Goal: Task Accomplishment & Management: Manage account settings

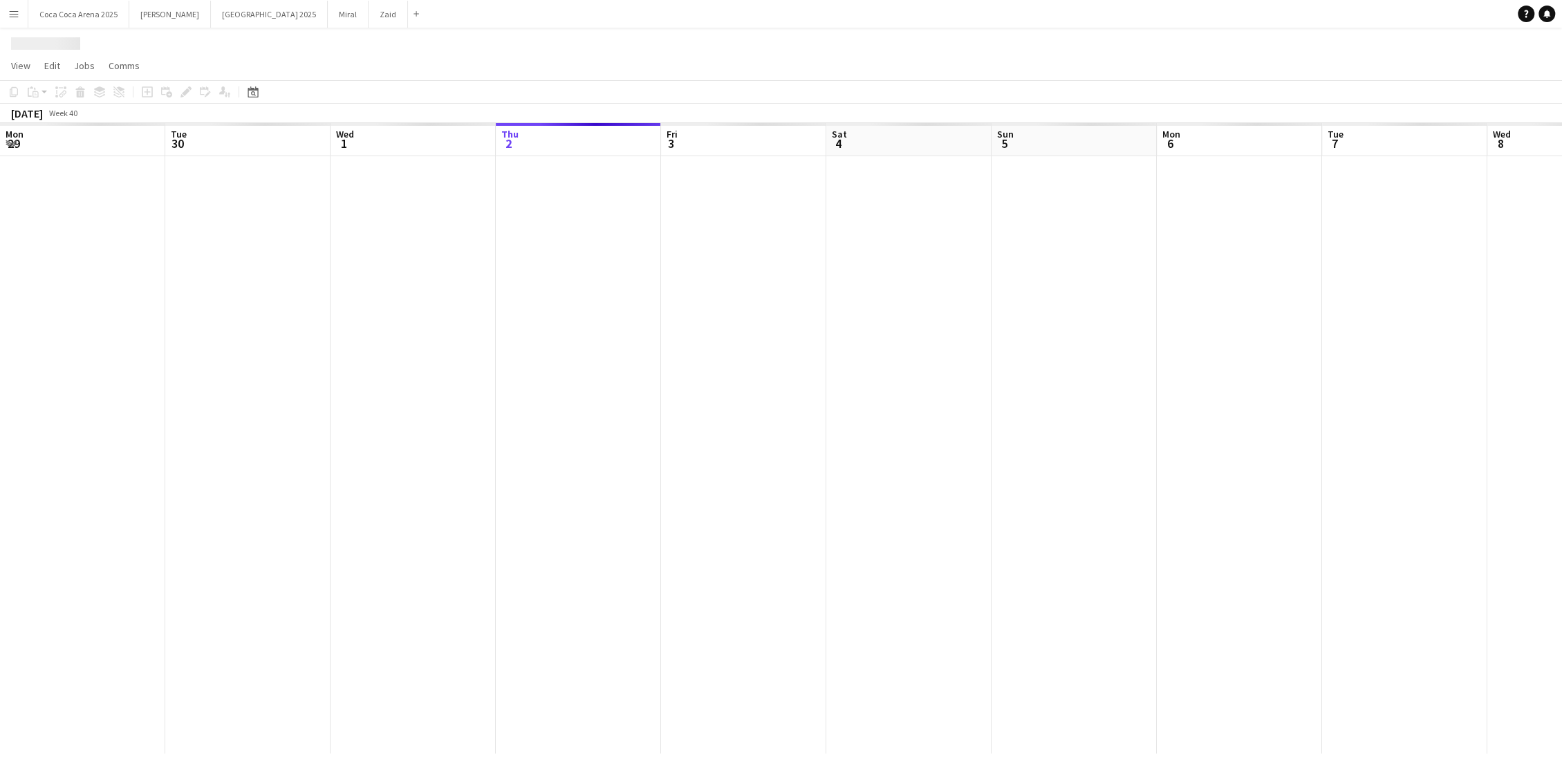
scroll to position [0, 331]
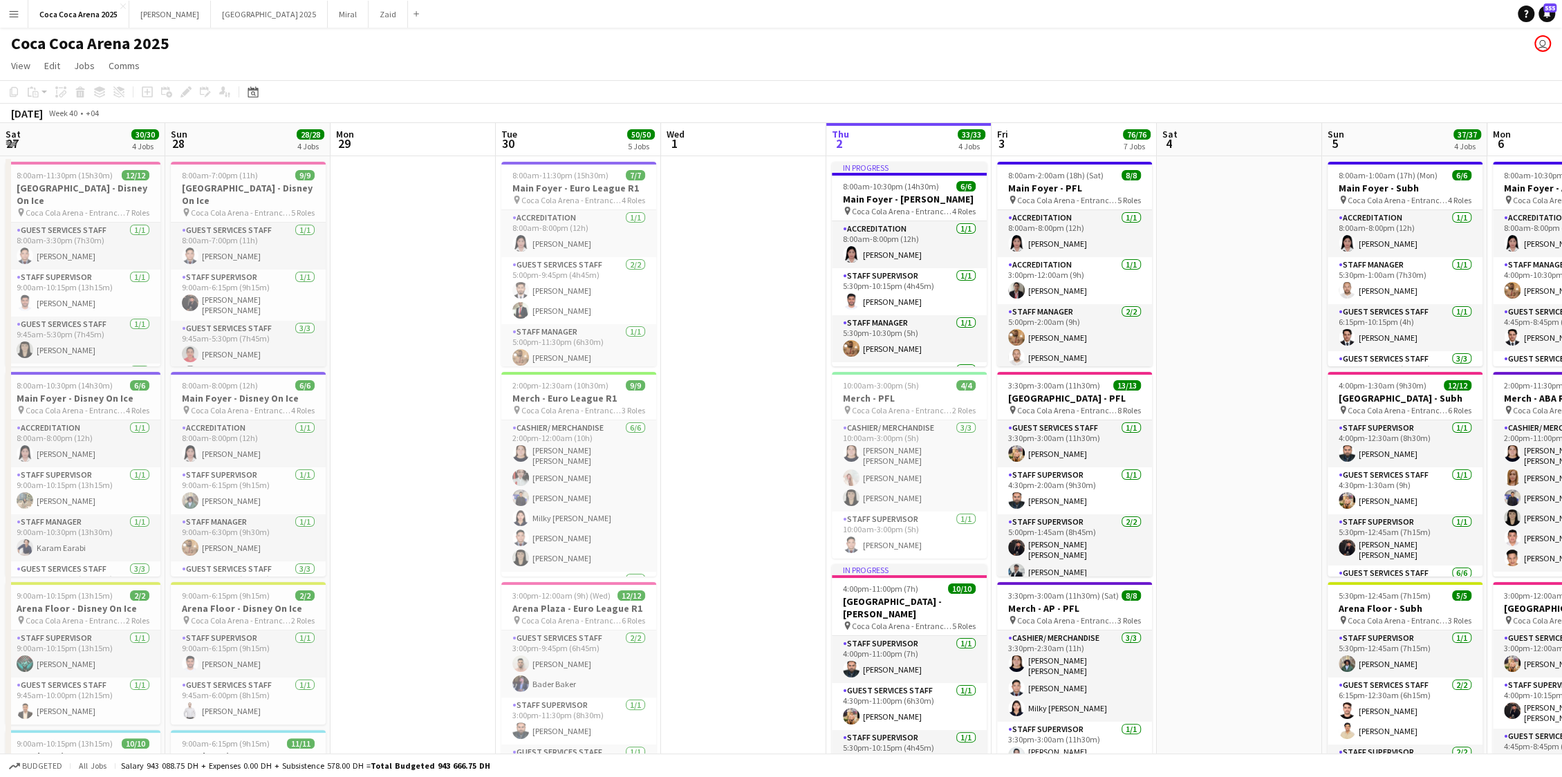
scroll to position [0, 369]
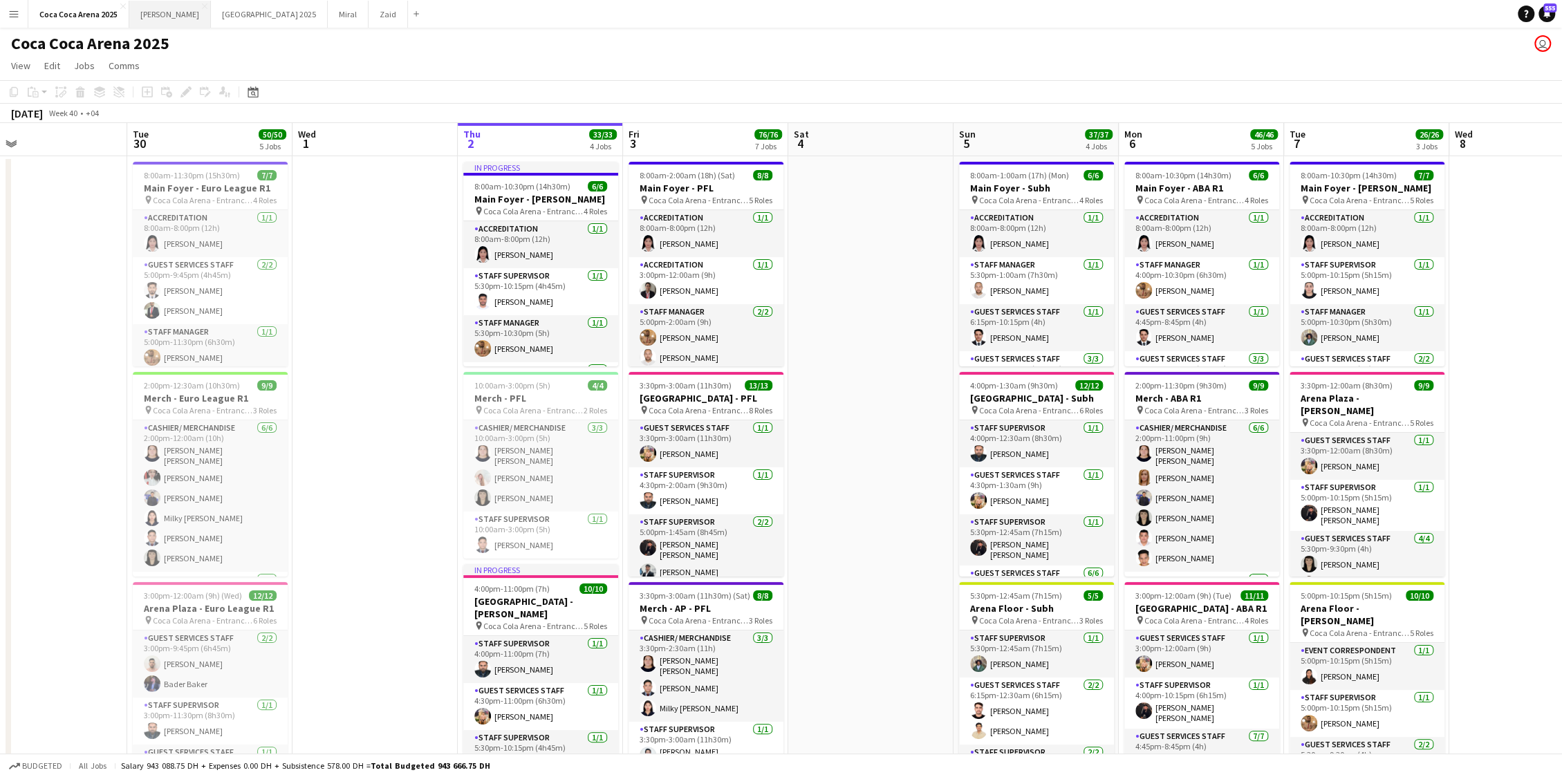
click at [140, 12] on button "Kate Close" at bounding box center [170, 14] width 82 height 27
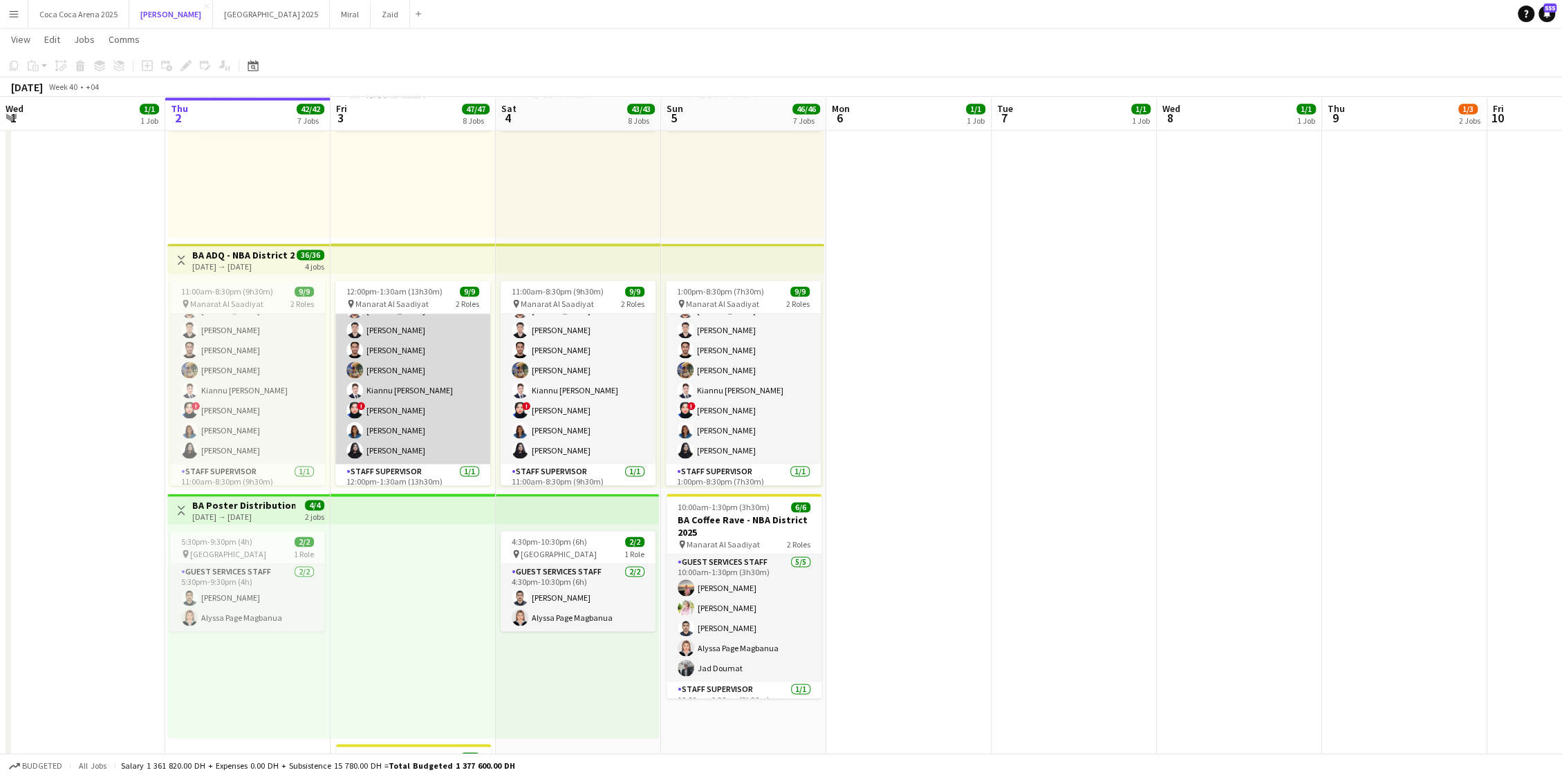
scroll to position [7, 0]
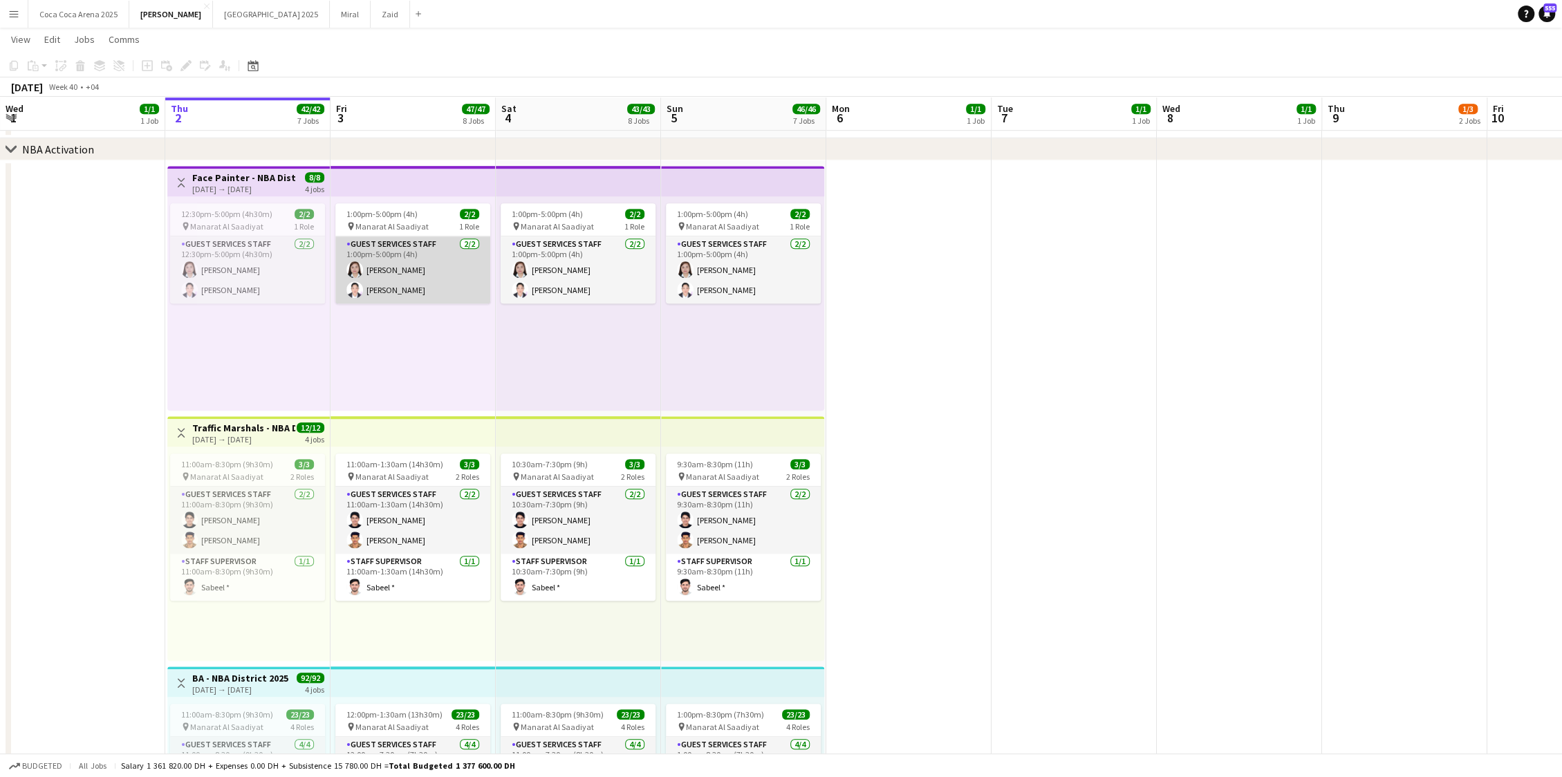
click at [403, 263] on app-card-role "Guest Services Staff 2/2 1:00pm-5:00pm (4h) Sarah Sabdula Daisy Fernandez" at bounding box center [412, 269] width 155 height 67
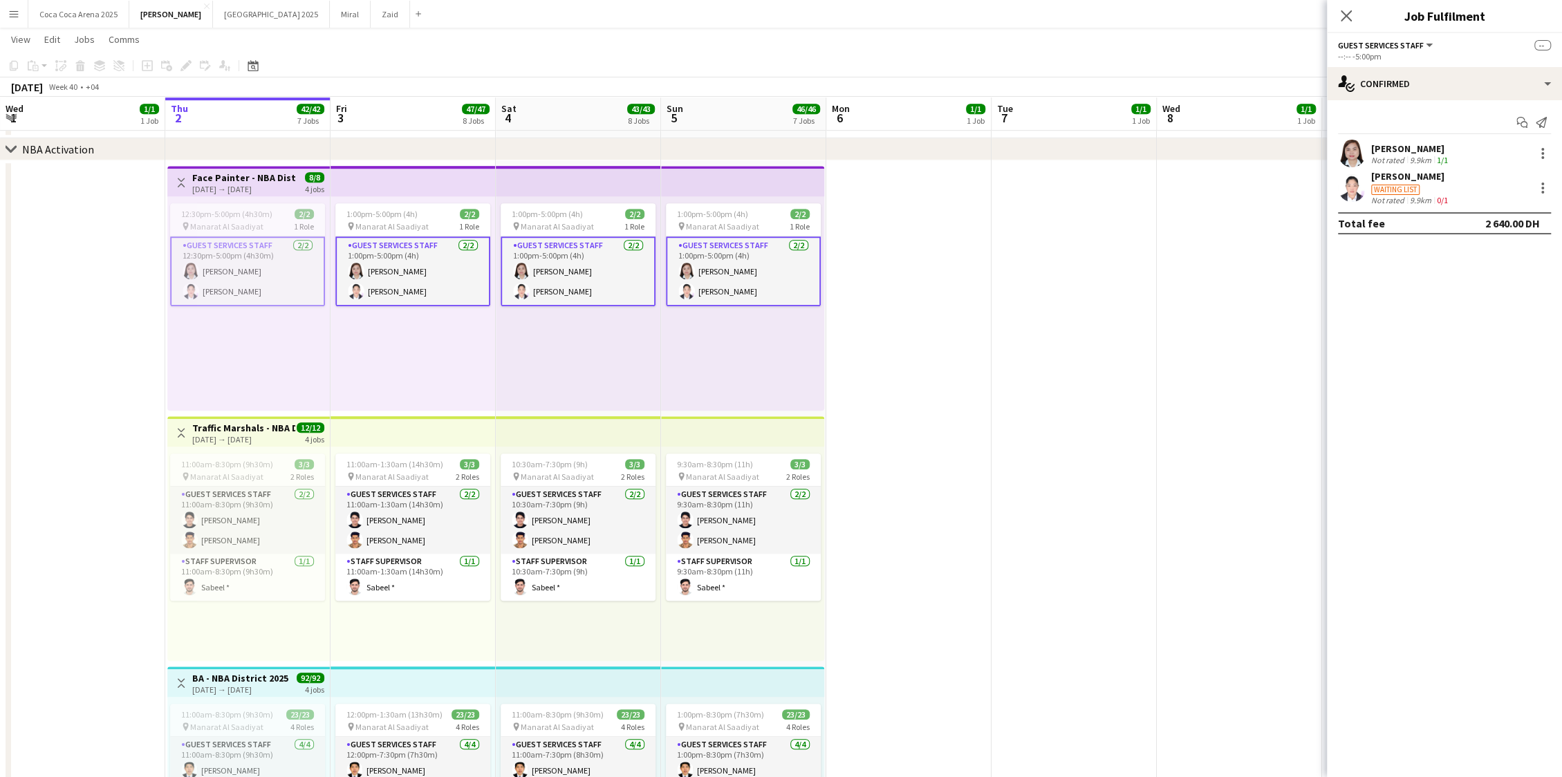
click at [1382, 156] on div "Not rated" at bounding box center [1389, 160] width 36 height 10
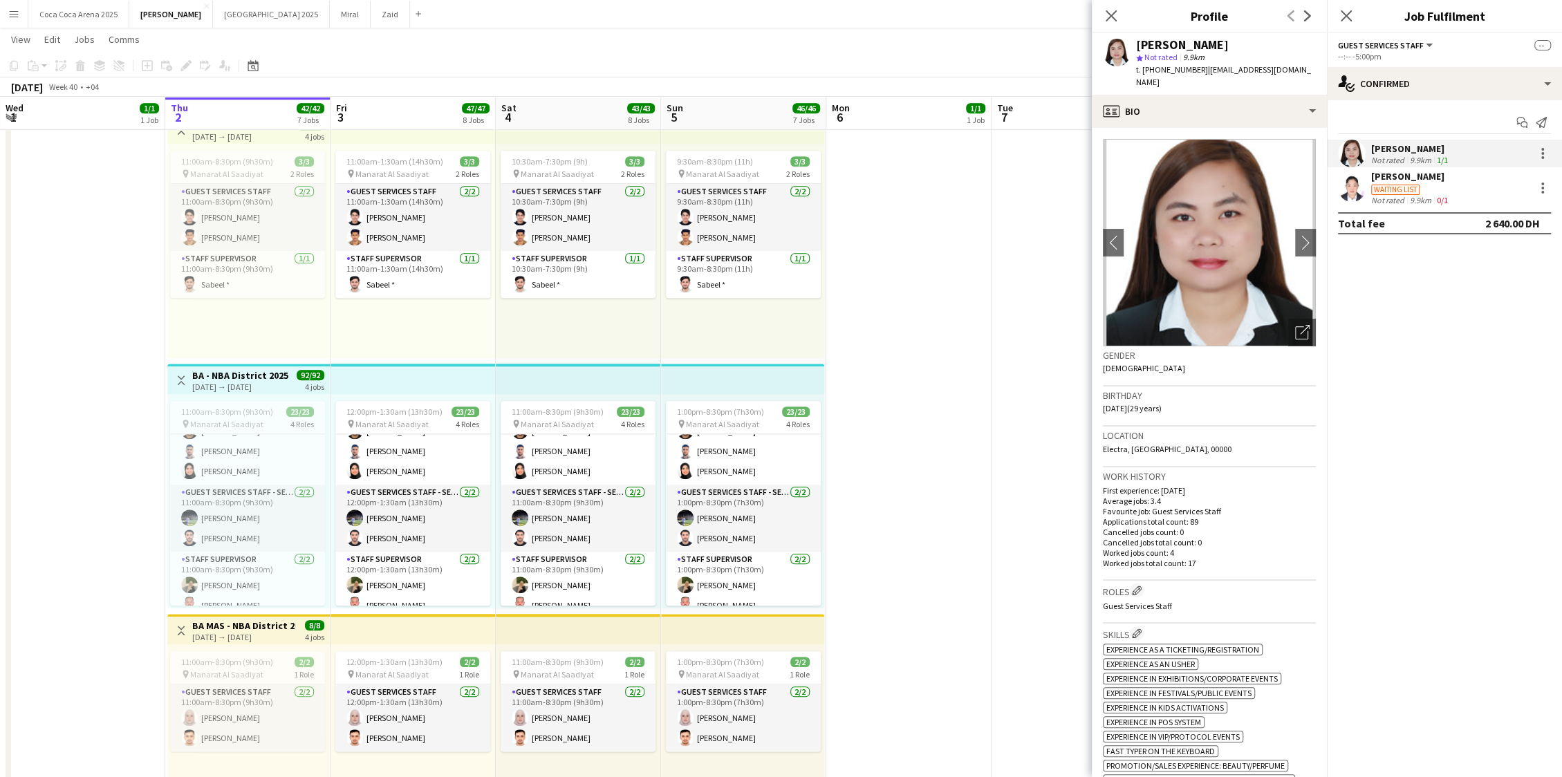
scroll to position [344, 0]
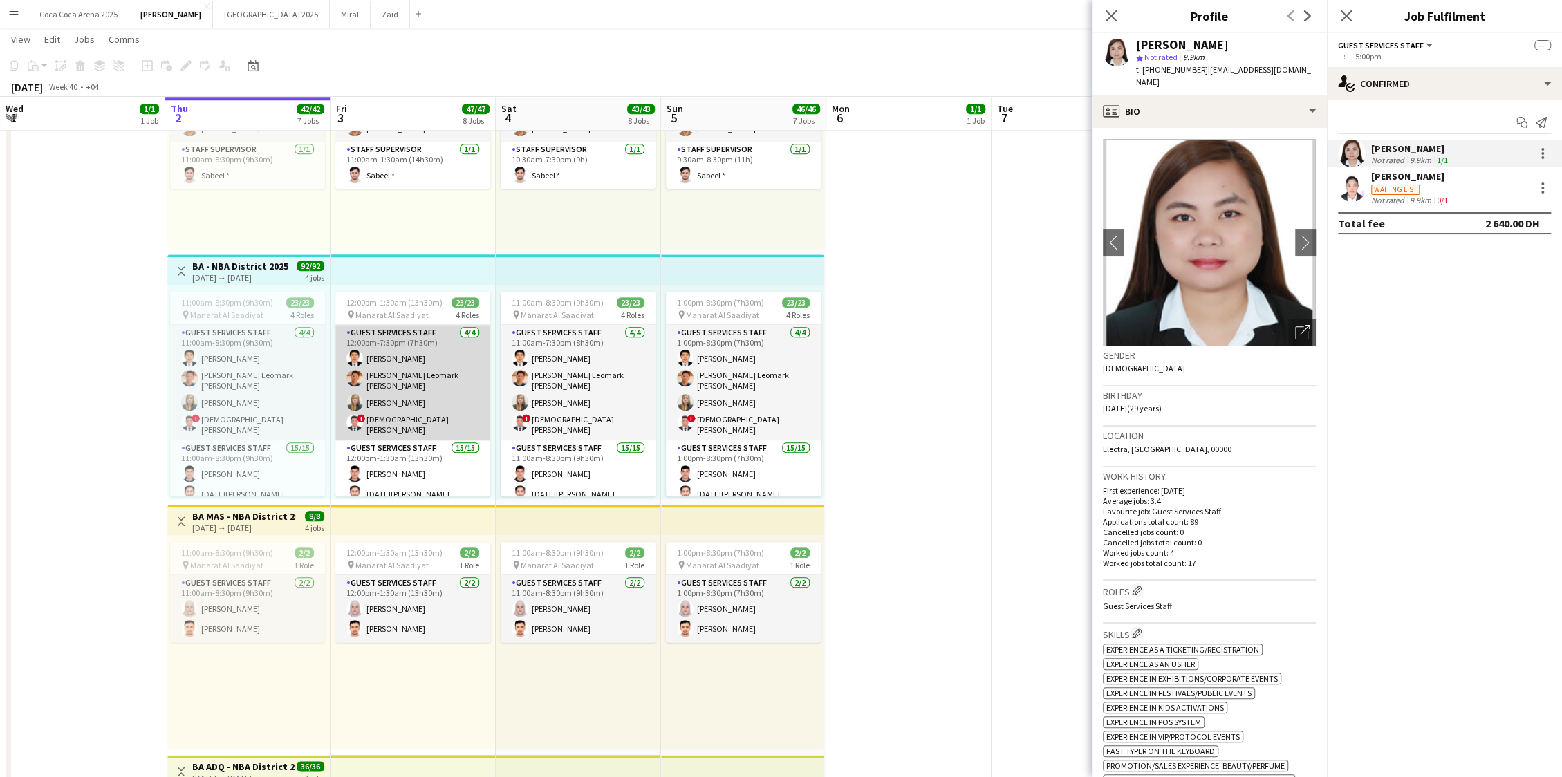
click at [446, 394] on app-card-role "Guest Services Staff 4/4 12:00pm-7:30pm (7h30m) Oliver Francisco Kirl Leomark F…" at bounding box center [412, 382] width 155 height 115
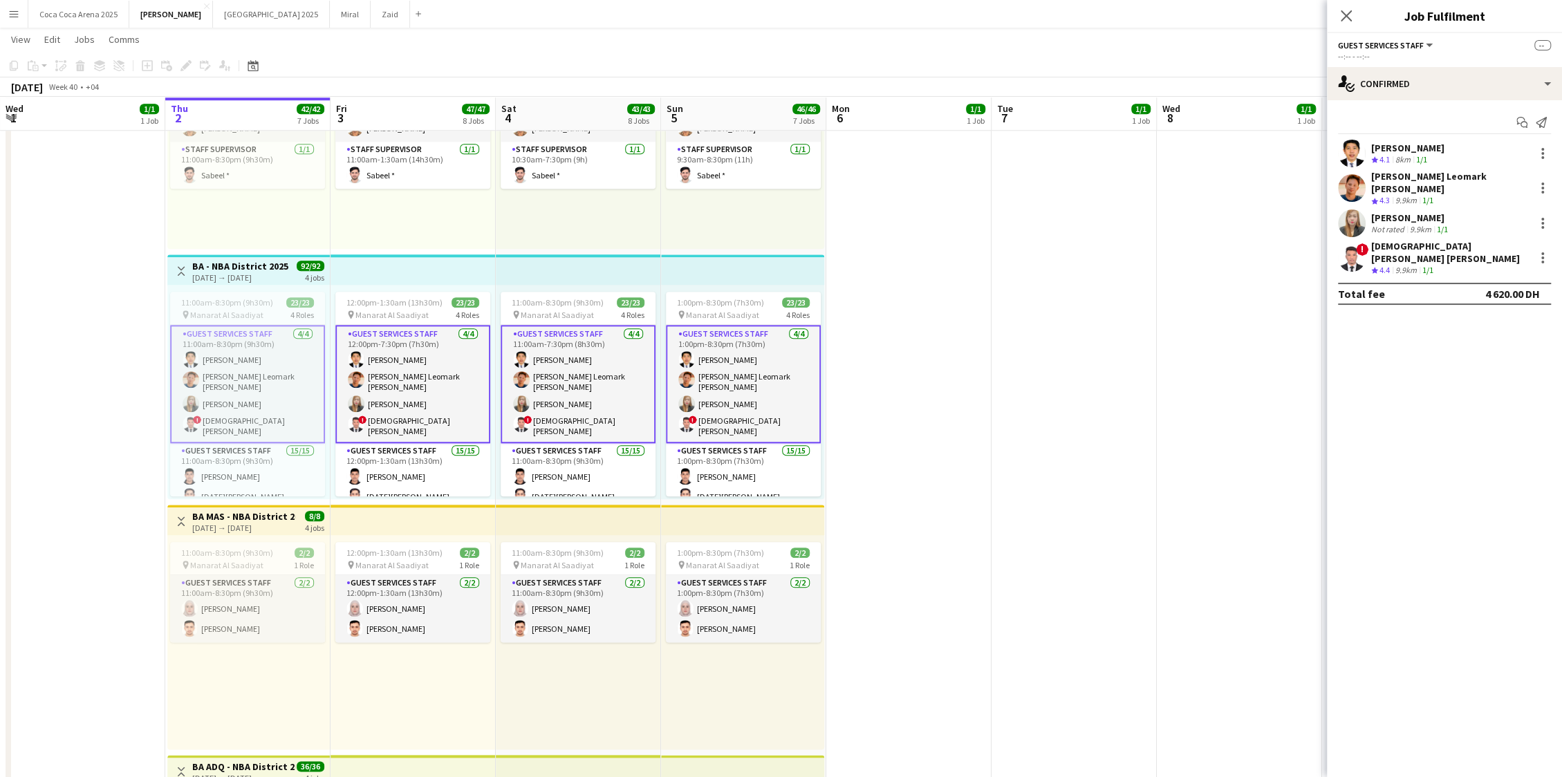
click at [910, 334] on app-date-cell at bounding box center [908, 618] width 165 height 1740
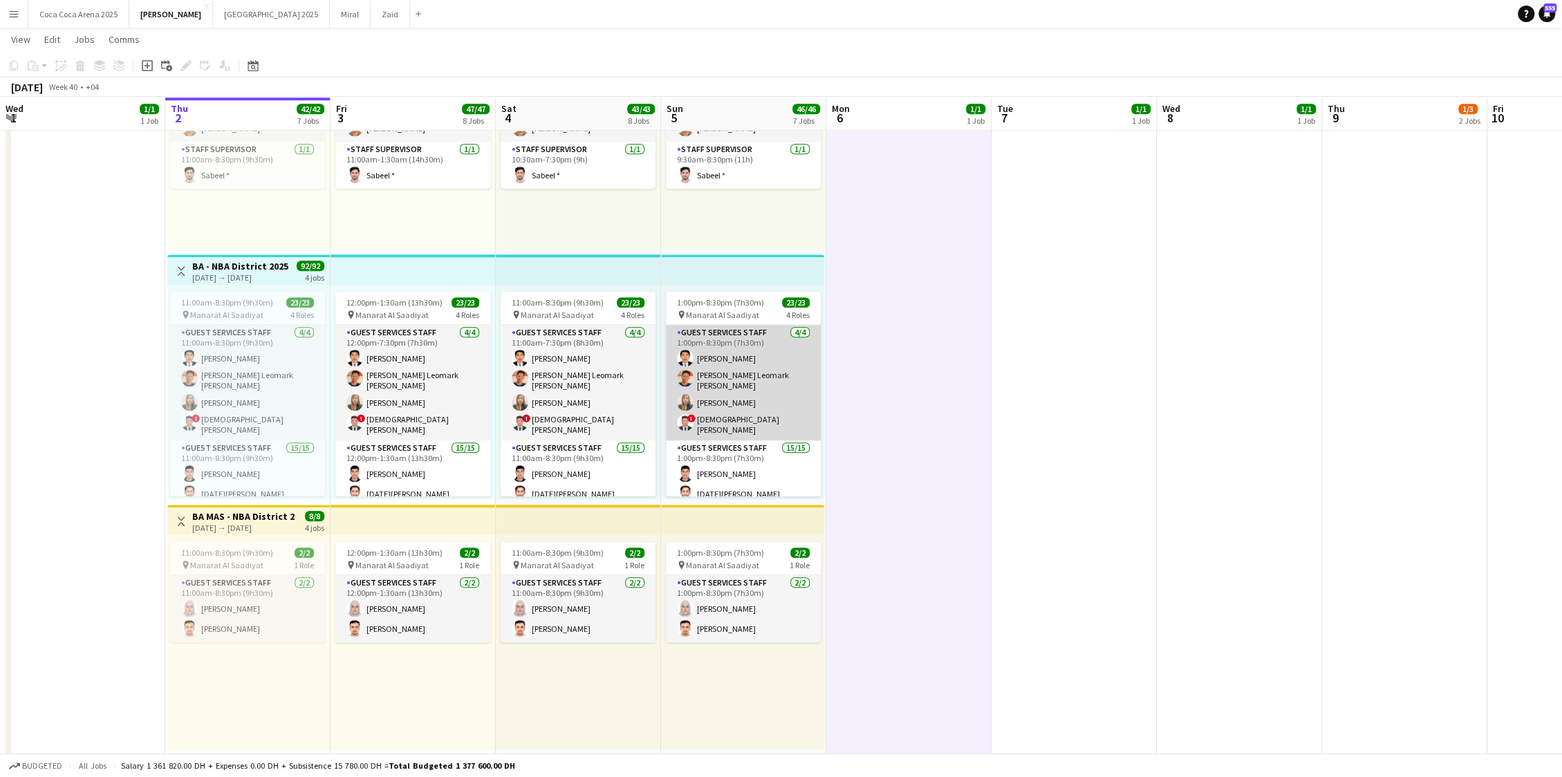
click at [760, 351] on app-card-role "Guest Services Staff 4/4 1:00pm-8:30pm (7h30m) Oliver Francisco Kirl Leomark Fl…" at bounding box center [743, 382] width 155 height 115
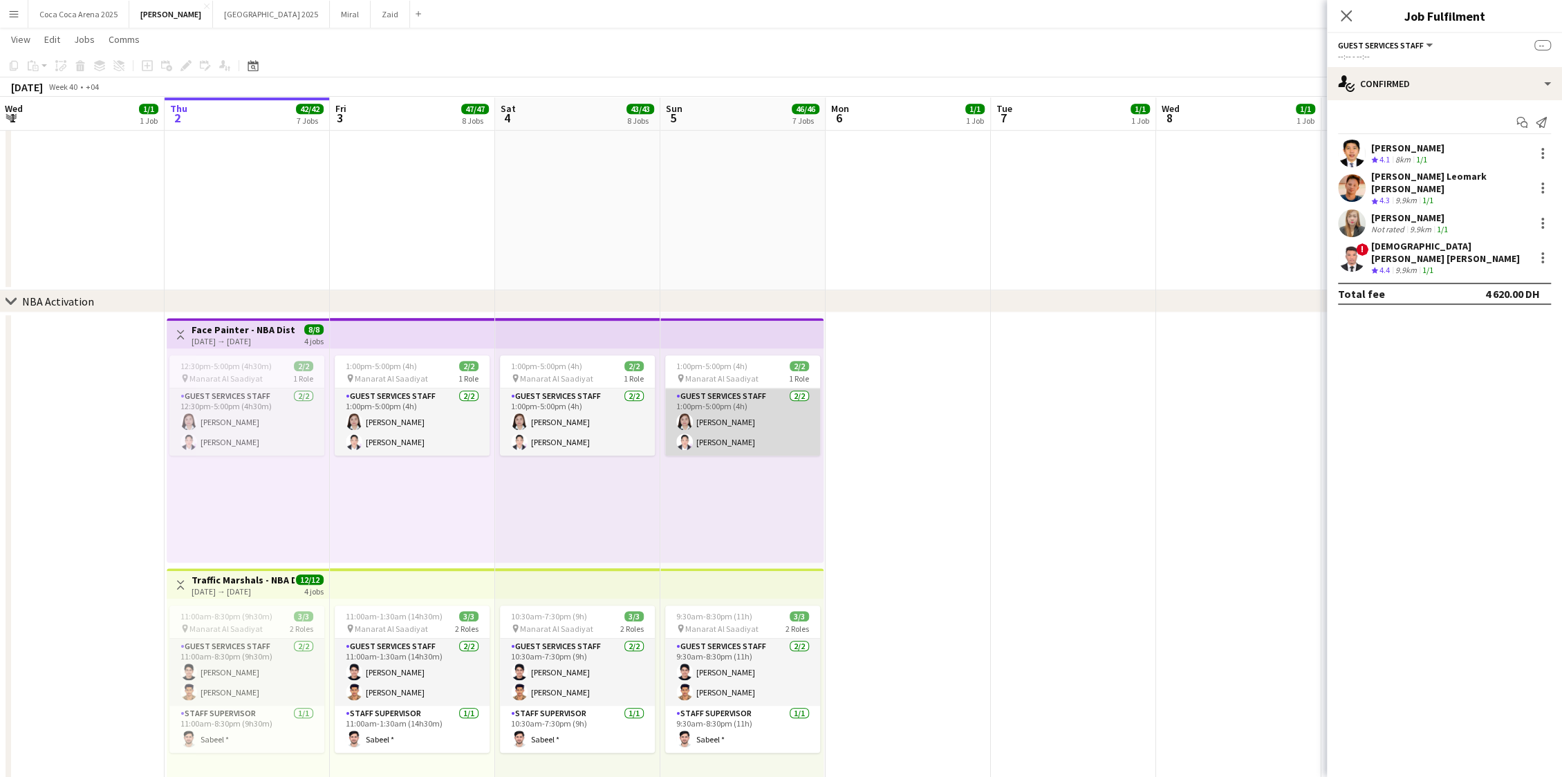
click at [721, 408] on app-card-role "Guest Services Staff 2/2 1:00pm-5:00pm (4h) Sarah Sabdula Daisy Fernandez" at bounding box center [742, 422] width 155 height 67
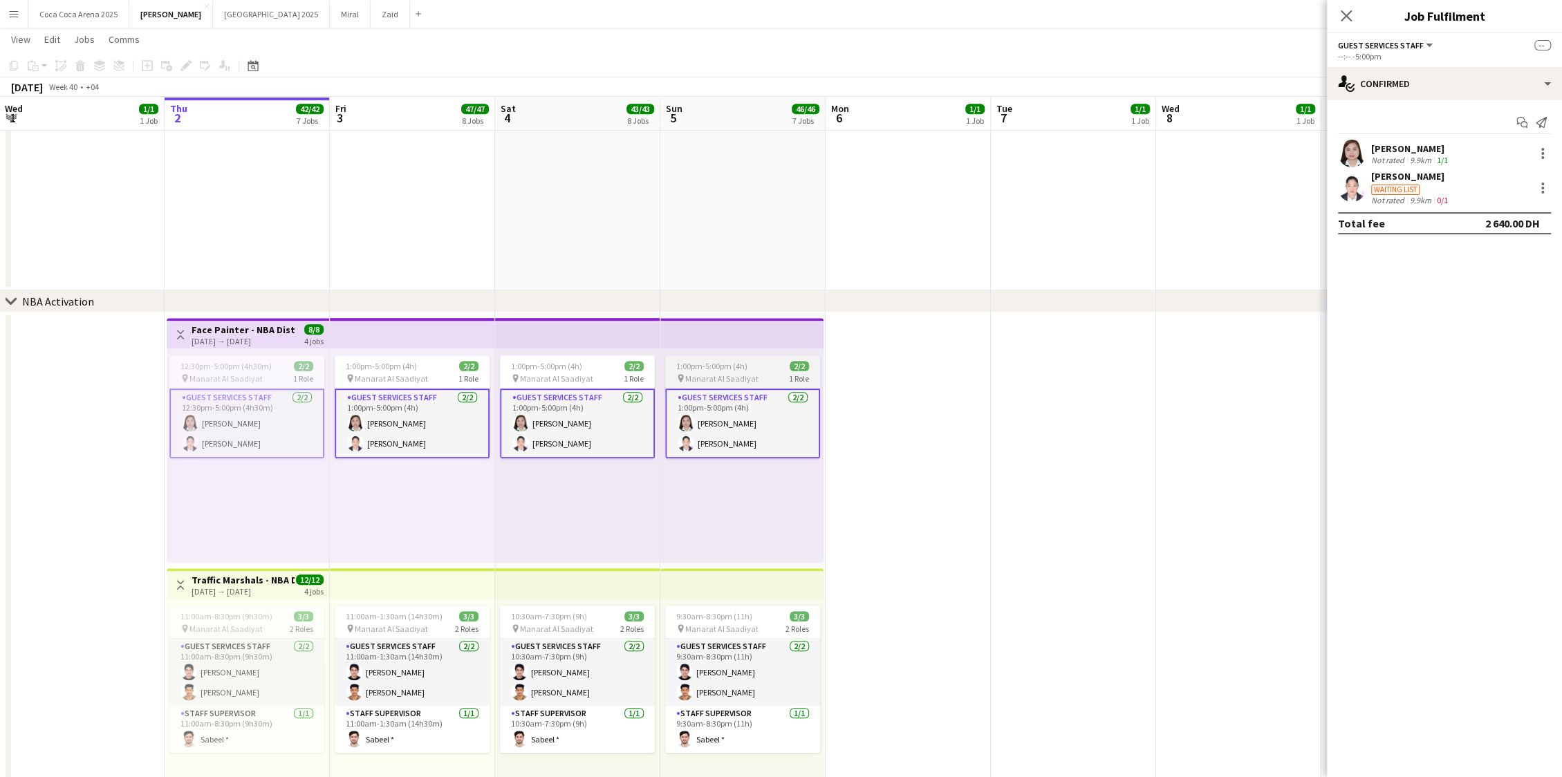
click at [724, 370] on span "1:00pm-5:00pm (4h)" at bounding box center [711, 366] width 71 height 10
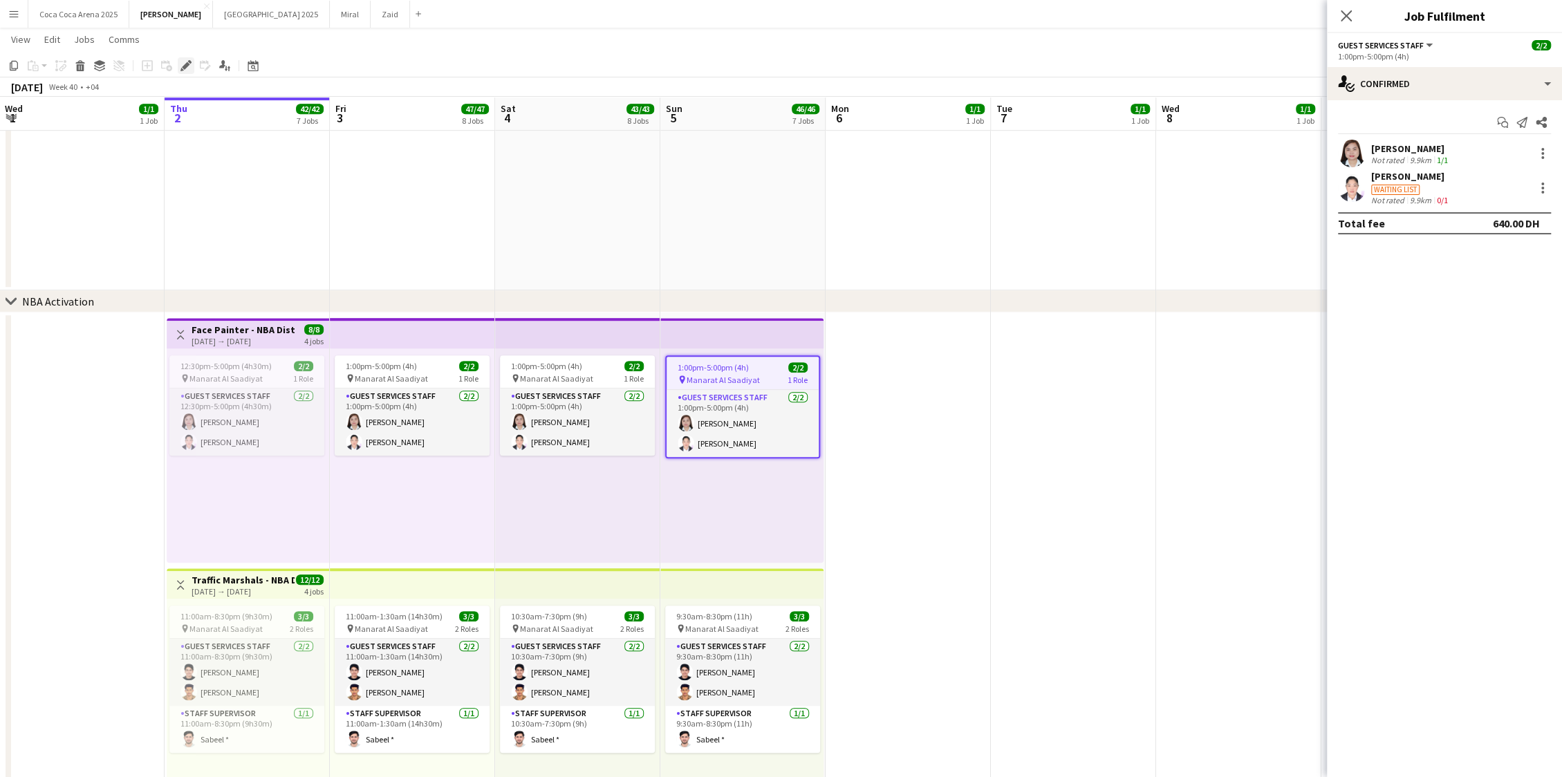
click at [180, 68] on icon "Edit" at bounding box center [185, 65] width 11 height 11
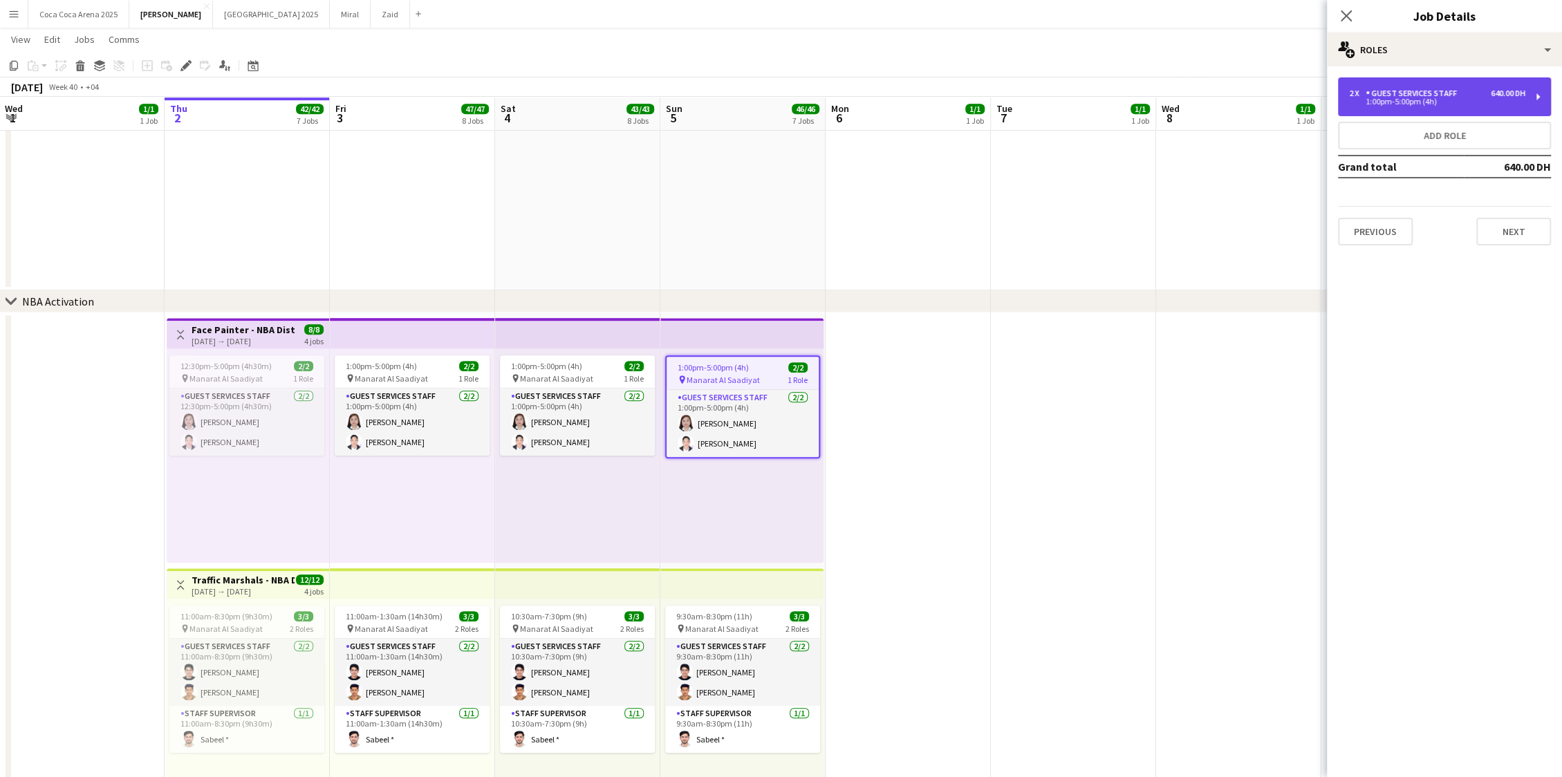
click at [1363, 100] on div "1:00pm-5:00pm (4h)" at bounding box center [1437, 101] width 176 height 7
